Goal: Information Seeking & Learning: Learn about a topic

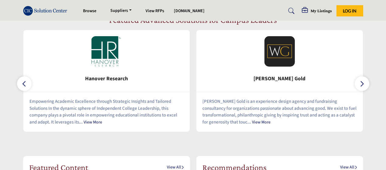
scroll to position [304, 0]
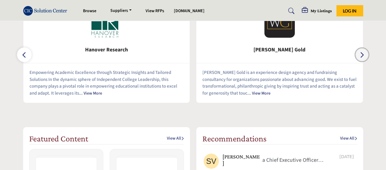
click at [363, 59] on icon "button" at bounding box center [361, 55] width 5 height 8
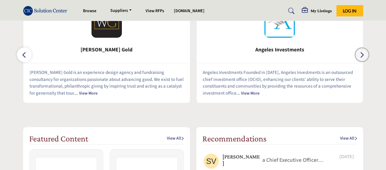
click at [363, 59] on icon "button" at bounding box center [361, 55] width 5 height 8
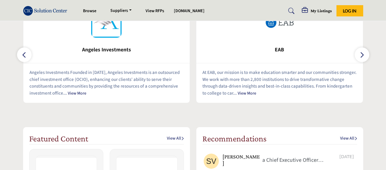
scroll to position [273, 0]
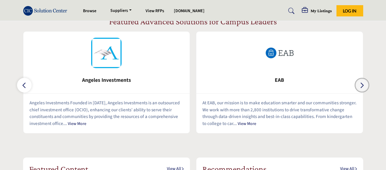
click at [364, 89] on button "button" at bounding box center [361, 85] width 15 height 15
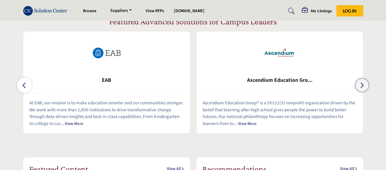
click at [364, 89] on button "button" at bounding box center [361, 85] width 15 height 15
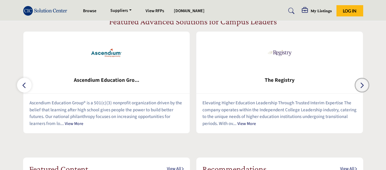
click at [364, 89] on button "button" at bounding box center [361, 85] width 15 height 15
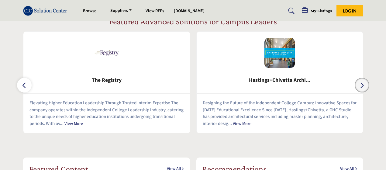
click at [364, 89] on button "button" at bounding box center [361, 85] width 15 height 15
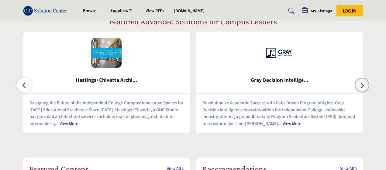
click at [364, 89] on button "button" at bounding box center [361, 85] width 15 height 15
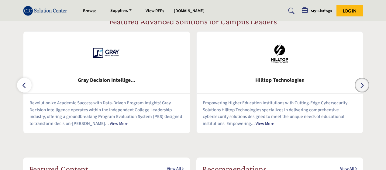
click at [364, 89] on button "button" at bounding box center [361, 85] width 15 height 15
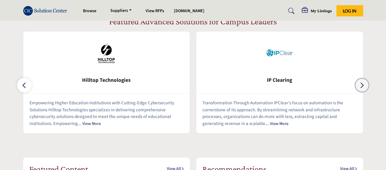
click at [364, 89] on button "button" at bounding box center [361, 85] width 15 height 15
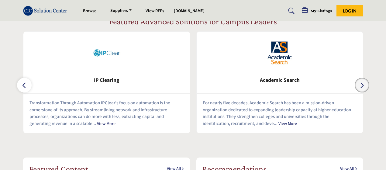
click at [364, 89] on button "button" at bounding box center [361, 85] width 15 height 15
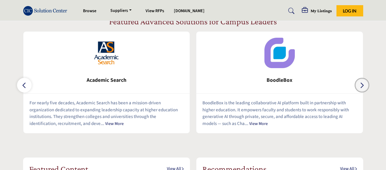
click at [364, 89] on button "button" at bounding box center [361, 85] width 15 height 15
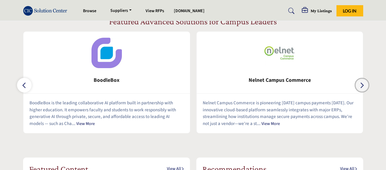
click at [364, 89] on button "button" at bounding box center [361, 85] width 15 height 15
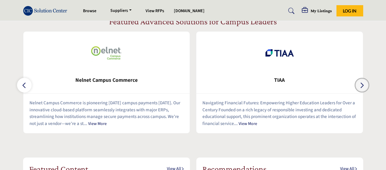
click at [364, 89] on button "button" at bounding box center [361, 85] width 15 height 15
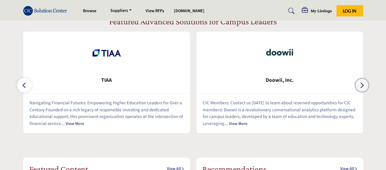
click at [364, 89] on button "button" at bounding box center [361, 85] width 15 height 15
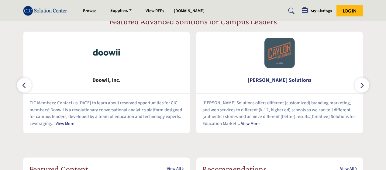
click at [278, 82] on span "[PERSON_NAME] Solutions" at bounding box center [279, 80] width 148 height 8
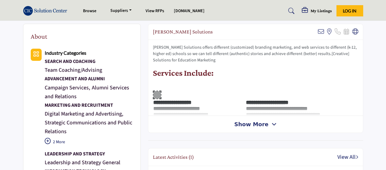
scroll to position [152, 0]
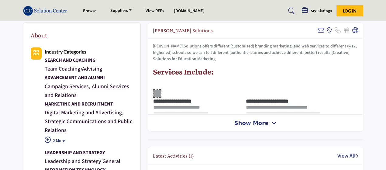
click at [260, 125] on span "Show More" at bounding box center [251, 123] width 34 height 8
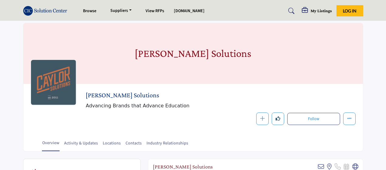
scroll to position [0, 0]
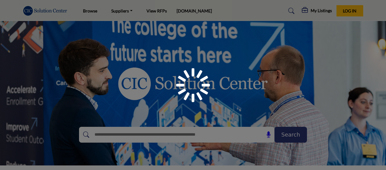
scroll to position [273, 0]
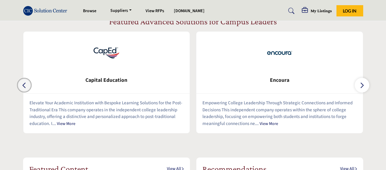
click at [26, 88] on icon "button" at bounding box center [24, 85] width 5 height 8
click at [22, 86] on icon "button" at bounding box center [24, 85] width 5 height 8
click at [361, 88] on icon "button" at bounding box center [361, 85] width 5 height 8
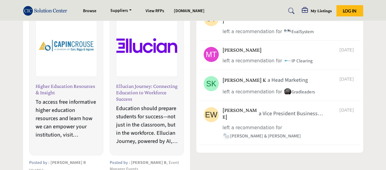
scroll to position [455, 0]
